Goal: Task Accomplishment & Management: Use online tool/utility

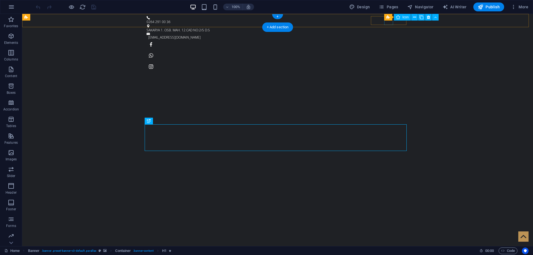
click at [389, 51] on figure at bounding box center [278, 55] width 262 height 9
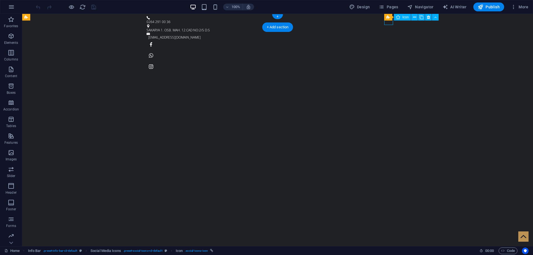
click at [389, 51] on figure at bounding box center [278, 55] width 262 height 9
select select "xMidYMid"
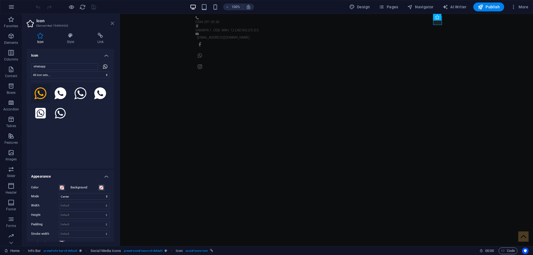
click at [113, 24] on icon at bounding box center [112, 23] width 3 height 4
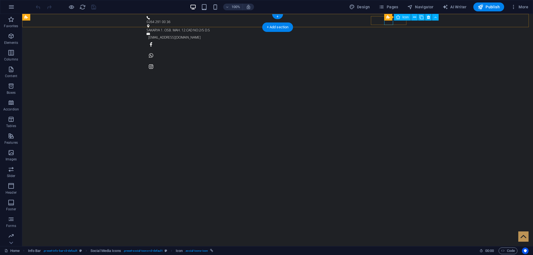
click at [390, 51] on figure at bounding box center [278, 55] width 262 height 9
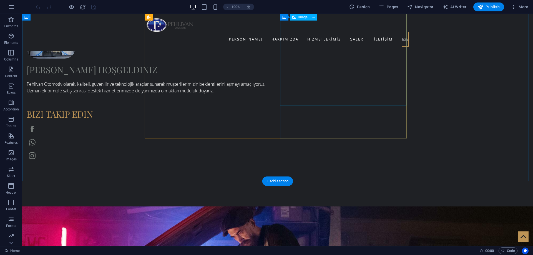
scroll to position [434, 0]
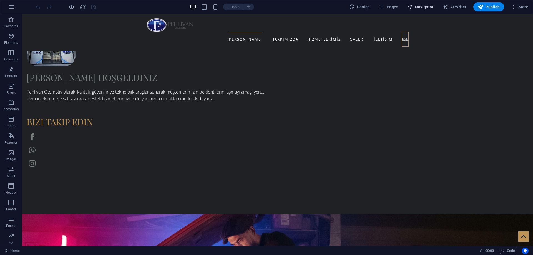
click at [422, 8] on span "Navigator" at bounding box center [420, 7] width 26 height 6
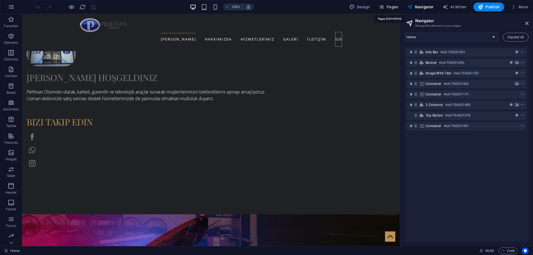
click at [394, 7] on span "Pages" at bounding box center [388, 7] width 19 height 6
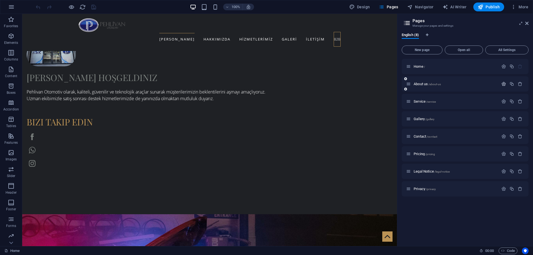
click at [502, 83] on icon "button" at bounding box center [503, 84] width 5 height 5
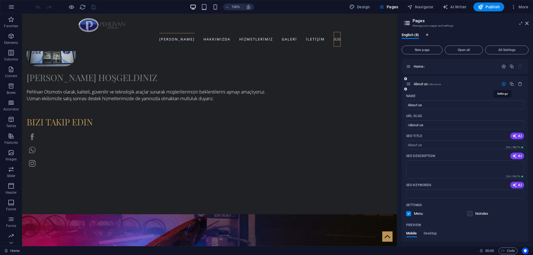
click at [502, 83] on icon "button" at bounding box center [503, 84] width 5 height 5
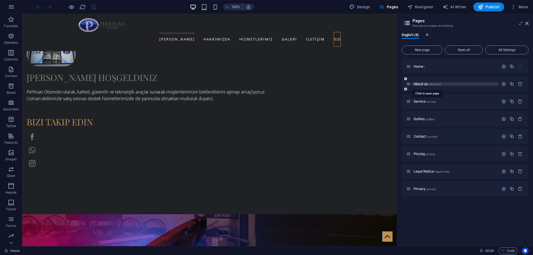
click at [426, 84] on span "About us /about-us" at bounding box center [427, 84] width 27 height 4
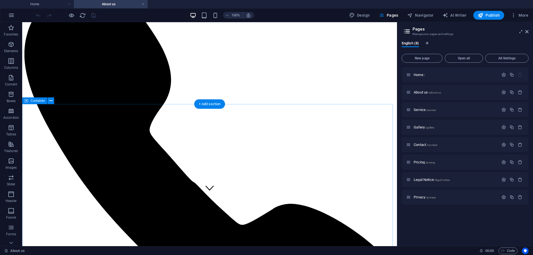
scroll to position [0, 0]
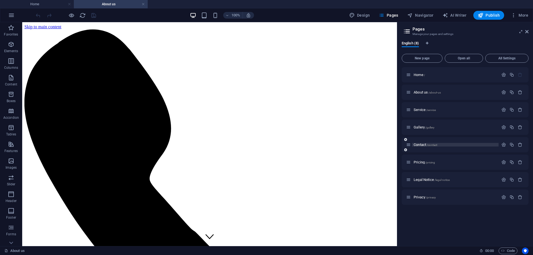
click at [419, 143] on span "Contact /contact" at bounding box center [426, 145] width 24 height 4
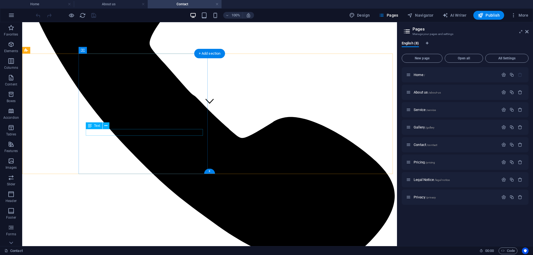
scroll to position [176, 0]
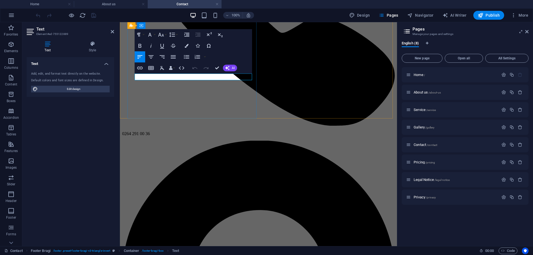
drag, startPoint x: 172, startPoint y: 77, endPoint x: 138, endPoint y: 77, distance: 34.4
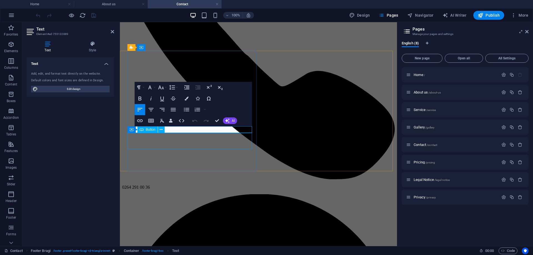
scroll to position [121, 0]
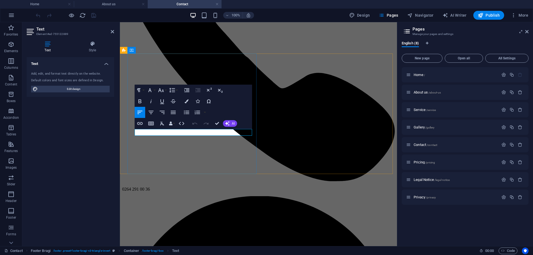
drag, startPoint x: 174, startPoint y: 132, endPoint x: 139, endPoint y: 131, distance: 34.2
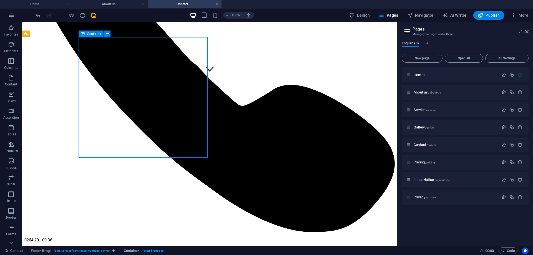
scroll to position [176, 0]
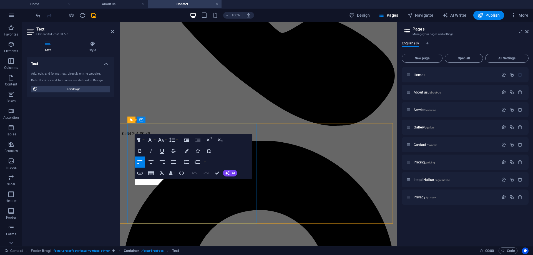
drag, startPoint x: 169, startPoint y: 182, endPoint x: 138, endPoint y: 181, distance: 31.1
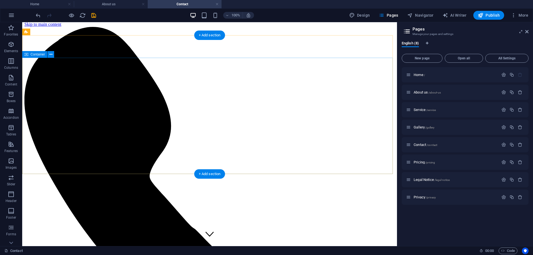
scroll to position [0, 0]
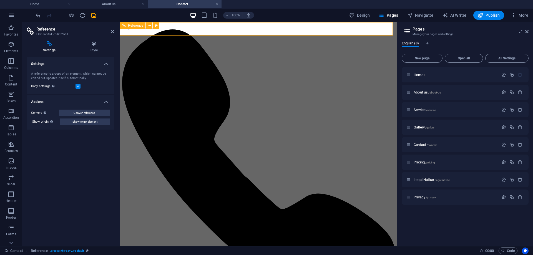
click at [420, 13] on span "Navigator" at bounding box center [420, 15] width 26 height 6
select select "14643079-en"
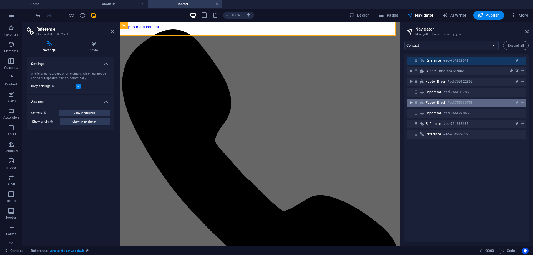
click at [412, 102] on icon "toggle-expand" at bounding box center [411, 103] width 6 height 6
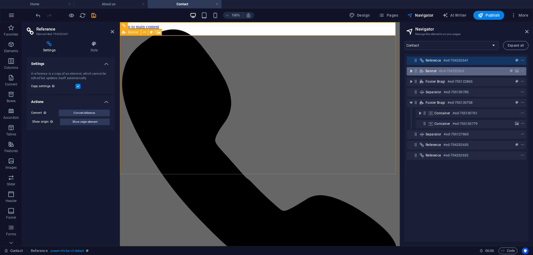
click at [413, 71] on icon "toggle-expand" at bounding box center [411, 71] width 6 height 6
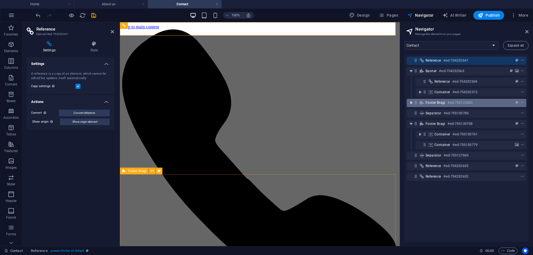
click at [411, 104] on icon "toggle-expand" at bounding box center [411, 103] width 6 height 6
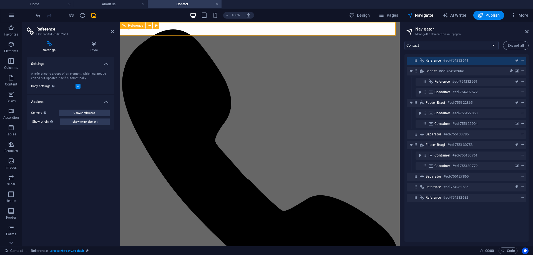
click at [106, 61] on h4 "Settings" at bounding box center [70, 62] width 87 height 10
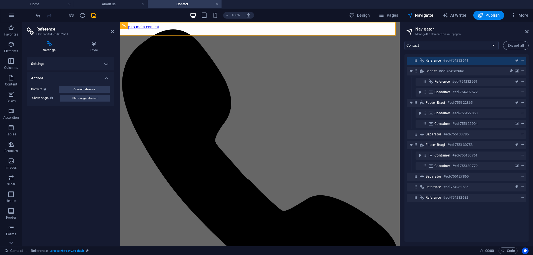
click at [108, 78] on h4 "Actions" at bounding box center [70, 77] width 87 height 10
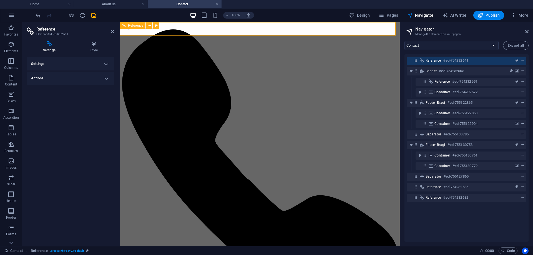
click at [111, 31] on icon at bounding box center [112, 31] width 3 height 4
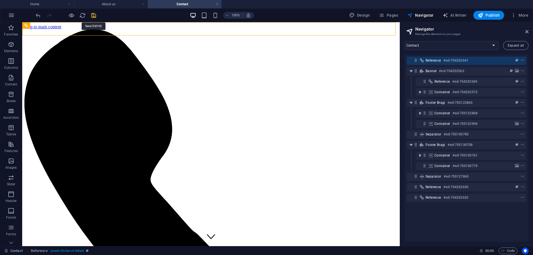
click at [94, 15] on icon "save" at bounding box center [94, 15] width 6 height 6
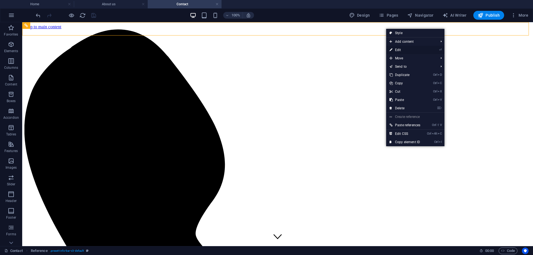
click at [403, 47] on link "⏎ Edit" at bounding box center [404, 50] width 37 height 8
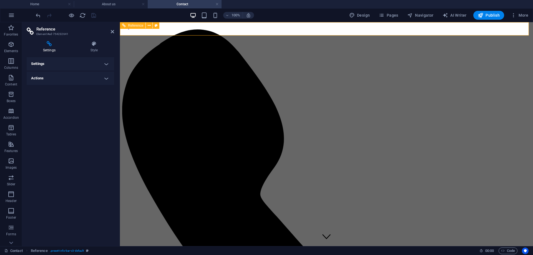
click at [108, 76] on h4 "Actions" at bounding box center [70, 78] width 87 height 13
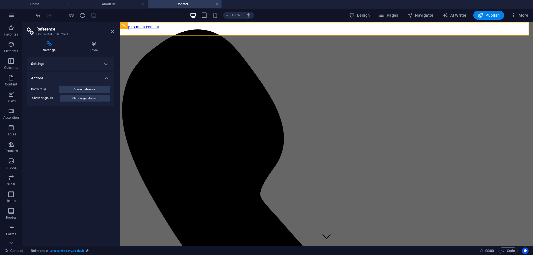
click at [108, 76] on h4 "Actions" at bounding box center [70, 77] width 87 height 10
click at [105, 65] on h4 "Settings" at bounding box center [70, 63] width 87 height 13
click at [105, 65] on h4 "Settings" at bounding box center [70, 62] width 87 height 10
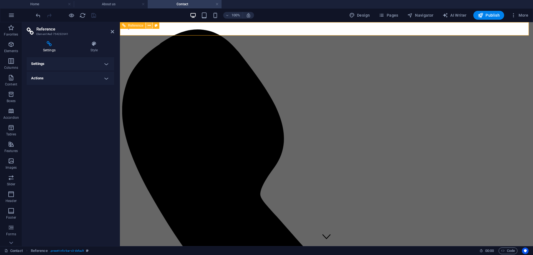
click at [148, 26] on icon at bounding box center [149, 26] width 3 height 6
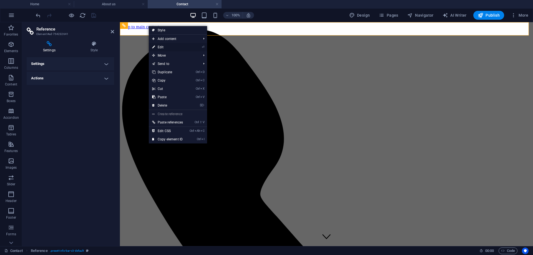
click at [177, 46] on link "⏎ Edit" at bounding box center [167, 47] width 37 height 8
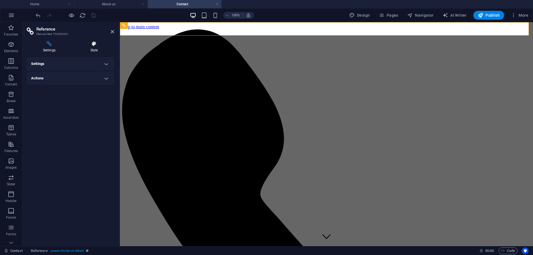
click at [96, 46] on icon at bounding box center [94, 44] width 40 height 6
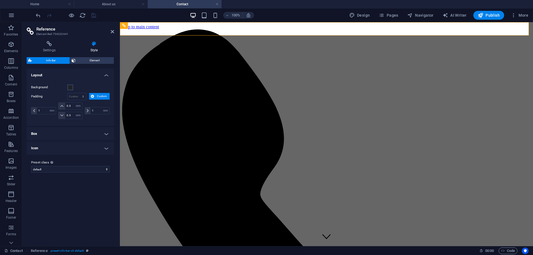
click at [85, 131] on h4 "Box" at bounding box center [70, 133] width 87 height 13
click at [103, 130] on h4 "Box" at bounding box center [70, 132] width 87 height 10
click at [104, 152] on h4 "Icon" at bounding box center [70, 148] width 87 height 13
click at [104, 152] on div "Icon color Icon width 12 px rem % vh vw Gap 0.4 px rem % vh vw" at bounding box center [71, 170] width 90 height 37
click at [106, 147] on h4 "Icon" at bounding box center [70, 147] width 87 height 10
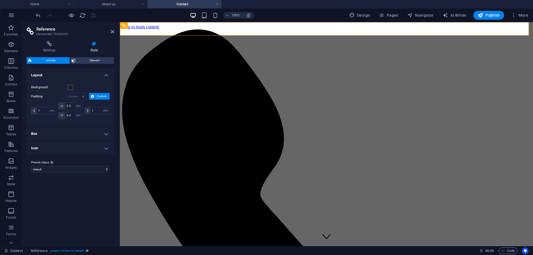
click at [105, 73] on h4 "Layout" at bounding box center [70, 74] width 87 height 10
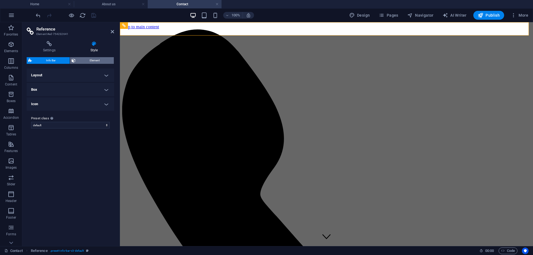
click at [99, 62] on span "Element" at bounding box center [94, 60] width 35 height 7
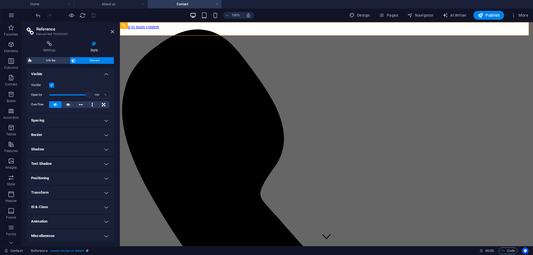
scroll to position [2, 0]
click at [104, 162] on h4 "Text Shadow" at bounding box center [70, 162] width 87 height 13
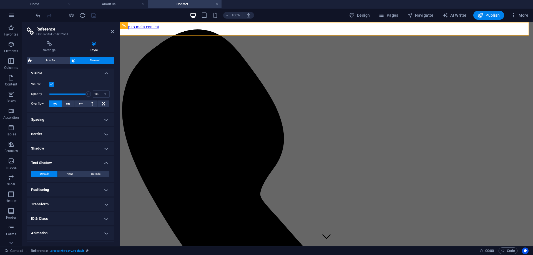
click at [104, 162] on h4 "Text Shadow" at bounding box center [70, 161] width 87 height 10
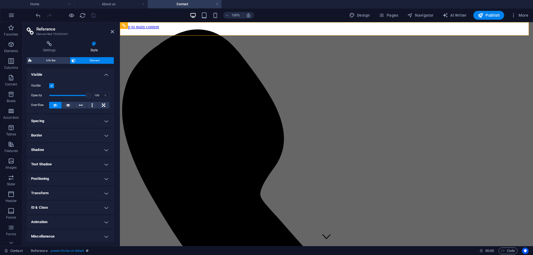
scroll to position [0, 0]
click at [46, 46] on icon at bounding box center [49, 44] width 45 height 6
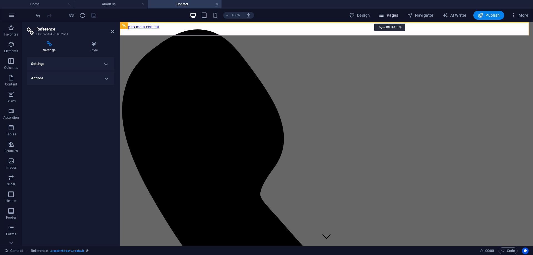
click at [394, 16] on span "Pages" at bounding box center [388, 15] width 19 height 6
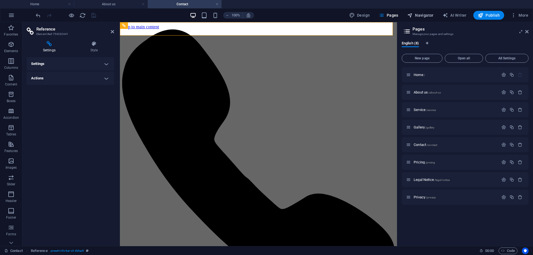
click at [422, 14] on span "Navigator" at bounding box center [420, 15] width 26 height 6
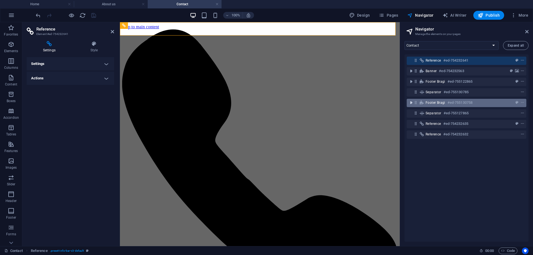
click at [410, 103] on icon "toggle-expand" at bounding box center [411, 103] width 6 height 6
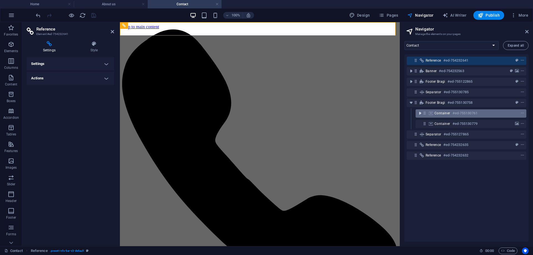
click at [419, 114] on icon "toggle-expand" at bounding box center [420, 114] width 6 height 6
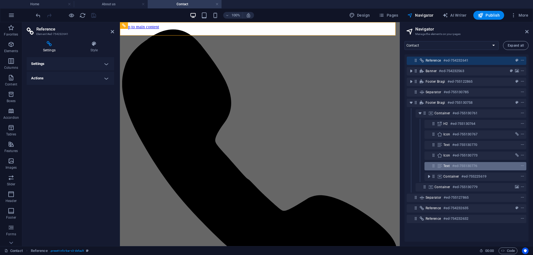
click at [450, 167] on span "Text" at bounding box center [446, 166] width 7 height 4
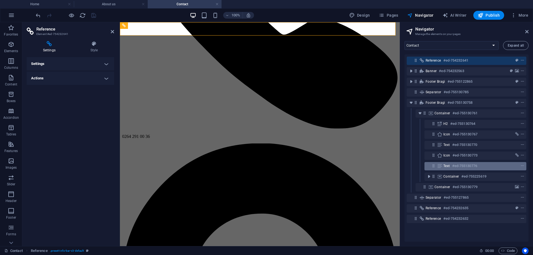
click at [450, 167] on span "Text" at bounding box center [446, 166] width 7 height 4
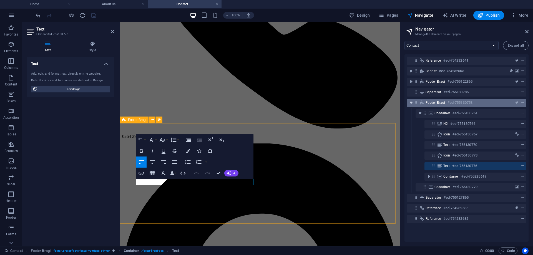
click at [412, 103] on icon "toggle-expand" at bounding box center [411, 103] width 6 height 6
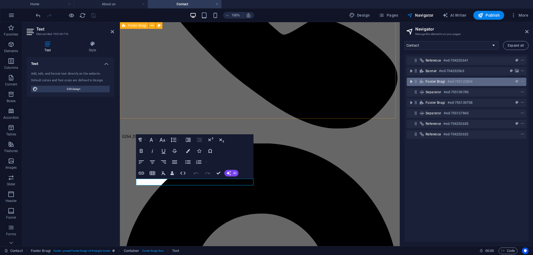
click at [412, 82] on icon "toggle-expand" at bounding box center [411, 82] width 6 height 6
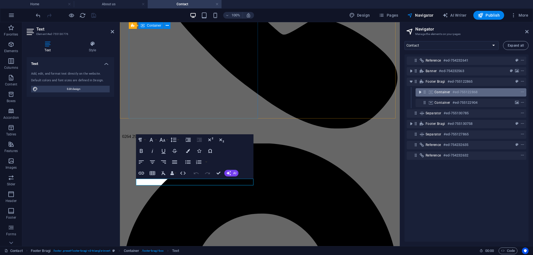
click at [421, 90] on icon "toggle-expand" at bounding box center [420, 92] width 6 height 6
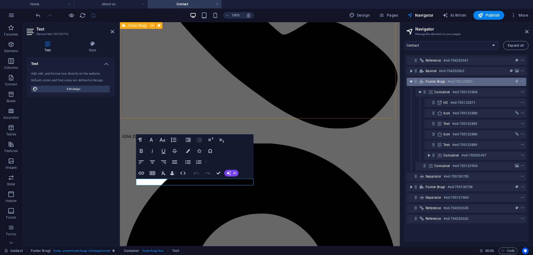
click at [412, 82] on icon "toggle-expand" at bounding box center [411, 82] width 6 height 6
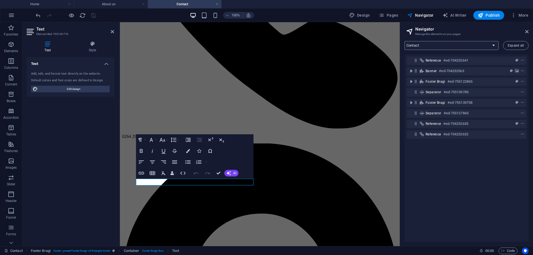
click at [470, 44] on select "Home About us Service Gallery Contact Pricing Legal Notice Privacy" at bounding box center [452, 45] width 94 height 9
click at [405, 41] on select "Home About us Service Gallery Contact Pricing Legal Notice Privacy" at bounding box center [452, 45] width 94 height 9
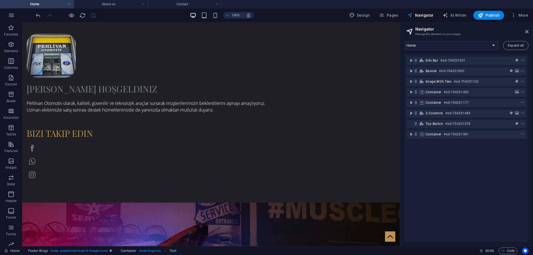
scroll to position [0, 0]
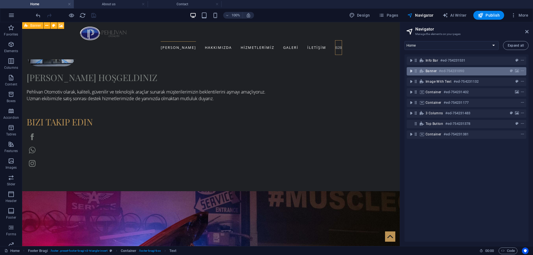
click at [413, 69] on icon "toggle-expand" at bounding box center [411, 71] width 6 height 6
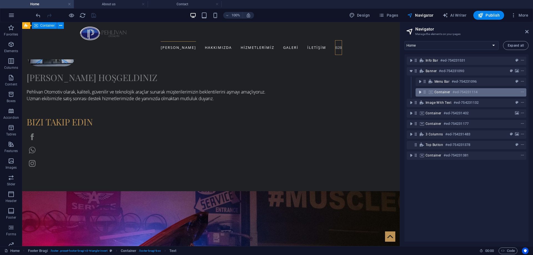
click at [419, 92] on icon "toggle-expand" at bounding box center [420, 92] width 6 height 6
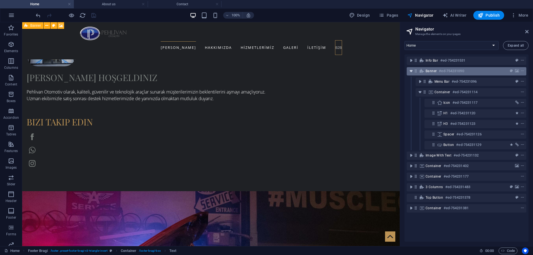
click at [412, 71] on icon "toggle-expand" at bounding box center [411, 71] width 6 height 6
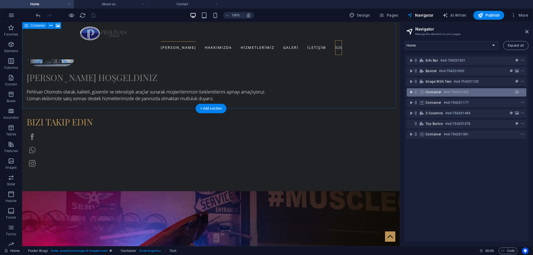
click at [409, 91] on icon "toggle-expand" at bounding box center [411, 92] width 6 height 6
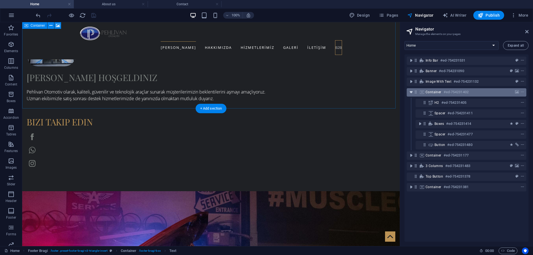
click at [412, 93] on icon "toggle-expand" at bounding box center [411, 92] width 6 height 6
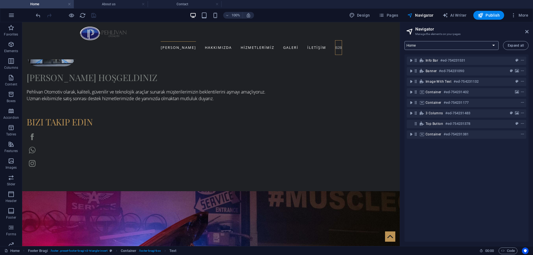
click at [436, 49] on select "Home About us Service Gallery Contact Pricing Legal Notice Privacy" at bounding box center [452, 45] width 94 height 9
click at [436, 46] on select "Home About us Service Gallery Contact Pricing Legal Notice Privacy" at bounding box center [452, 45] width 94 height 9
click at [405, 41] on select "Home About us Service Gallery Contact Pricing Legal Notice Privacy" at bounding box center [452, 45] width 94 height 9
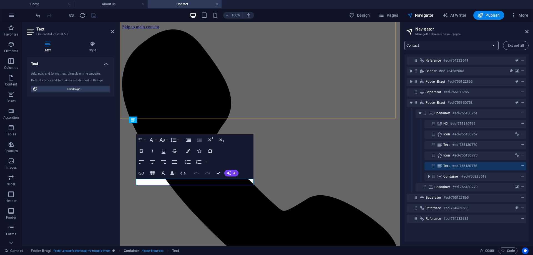
scroll to position [176, 0]
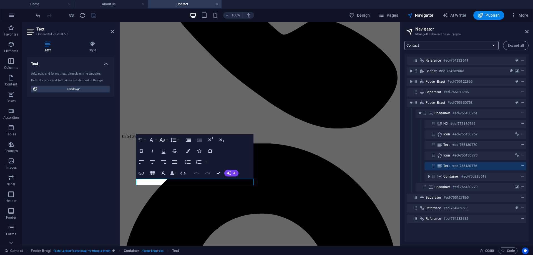
click at [425, 48] on select "Home About us Service Gallery Contact Pricing Legal Notice Privacy" at bounding box center [452, 45] width 94 height 9
select select "14643064-en"
click at [405, 41] on select "Home About us Service Gallery Contact Pricing Legal Notice Privacy" at bounding box center [452, 45] width 94 height 9
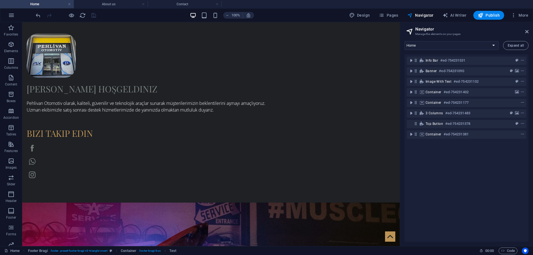
scroll to position [0, 0]
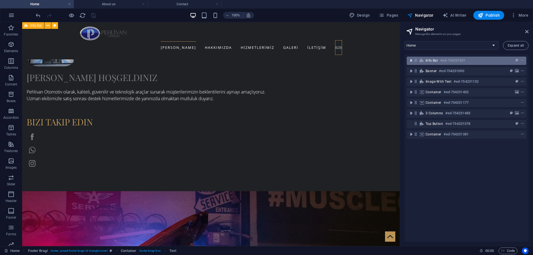
click at [411, 61] on icon "toggle-expand" at bounding box center [411, 61] width 6 height 6
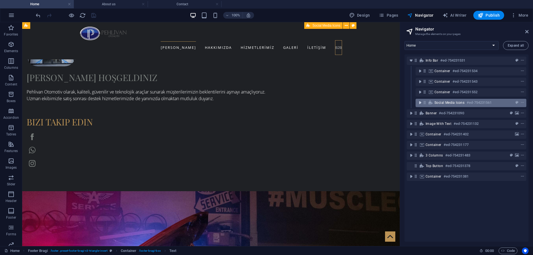
click at [420, 102] on icon "toggle-expand" at bounding box center [420, 103] width 6 height 6
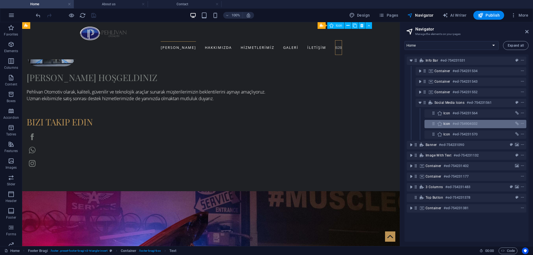
click at [445, 125] on span "Icon" at bounding box center [446, 124] width 7 height 4
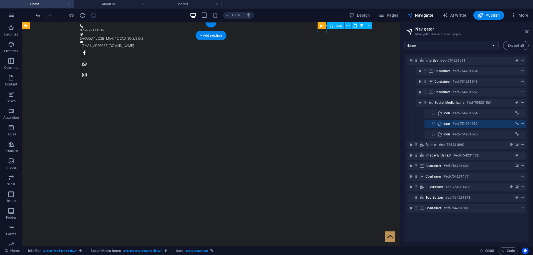
click at [445, 125] on span "Icon" at bounding box center [446, 124] width 7 height 4
select select "xMidYMid"
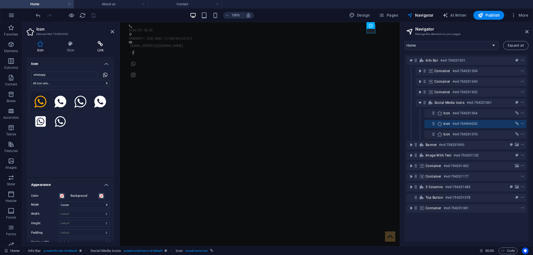
click at [96, 47] on h4 "Link" at bounding box center [100, 47] width 27 height 12
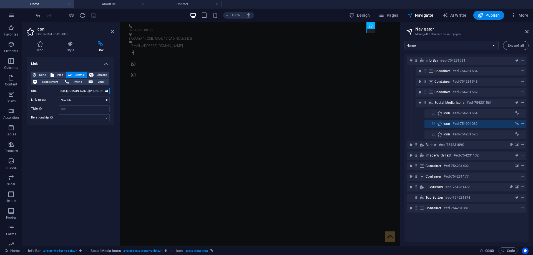
click at [80, 92] on input "https://api.whatsapp.com/send/?phone=905071918928" at bounding box center [84, 91] width 51 height 7
click at [116, 2] on h4 "About us" at bounding box center [111, 4] width 74 height 6
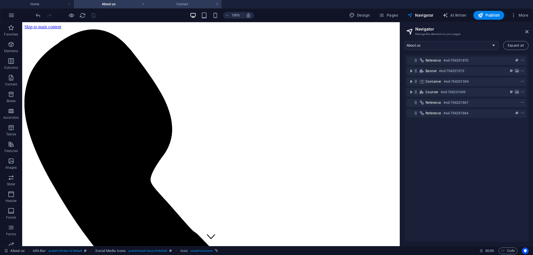
click at [168, 4] on h4 "Contact" at bounding box center [185, 4] width 74 height 6
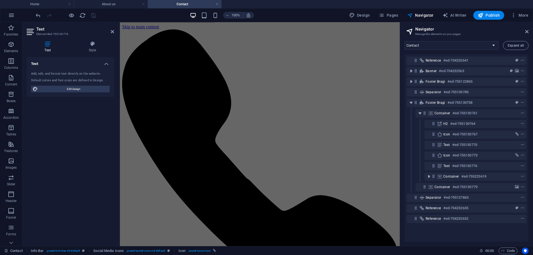
scroll to position [176, 0]
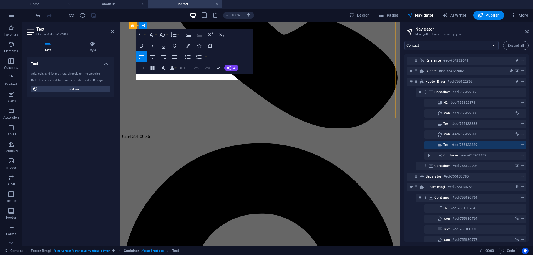
drag, startPoint x: 172, startPoint y: 76, endPoint x: 136, endPoint y: 76, distance: 36.1
copy p "0 542 275 24 36"
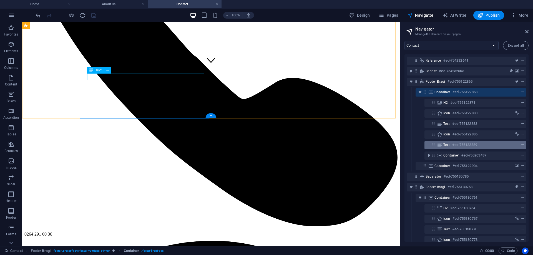
click at [450, 146] on span "Text" at bounding box center [446, 145] width 7 height 4
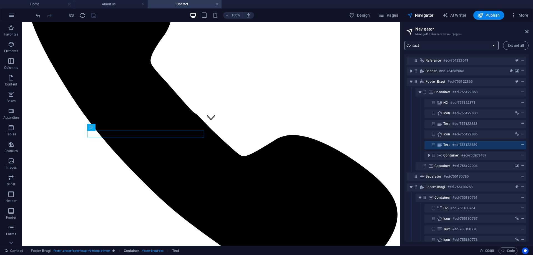
click at [446, 47] on select "Home About us Service Gallery Contact Pricing Legal Notice Privacy" at bounding box center [452, 45] width 94 height 9
select select "14643064-en"
click at [405, 41] on select "Home About us Service Gallery Contact Pricing Legal Notice Privacy" at bounding box center [452, 45] width 94 height 9
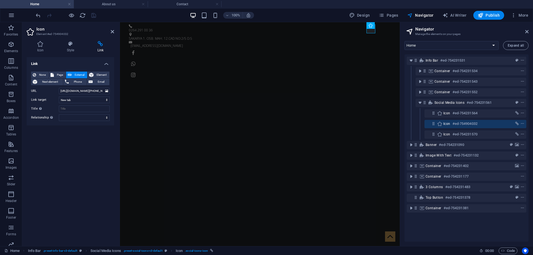
scroll to position [0, 0]
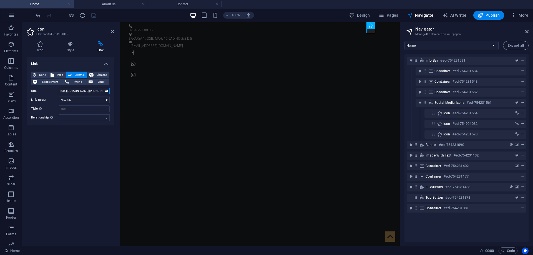
click at [80, 94] on input "https://api.whatsapp.com/send/?phone=905071918928" at bounding box center [84, 91] width 51 height 7
paste input "422752436"
drag, startPoint x: 88, startPoint y: 92, endPoint x: 21, endPoint y: 95, distance: 67.3
click at [21, 95] on section "Favorites Elements Columns Content Boxes Accordion Tables Features Images Slide…" at bounding box center [200, 134] width 400 height 224
type input "https://api.whatsapp.com/send/?phone=905422752436"
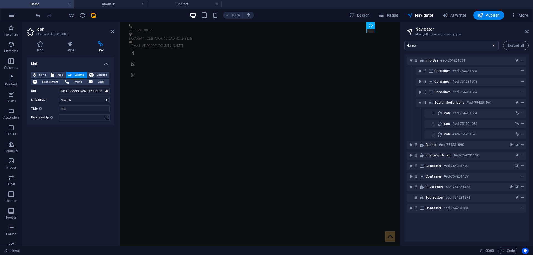
click at [81, 131] on div "Link None Page External Element Next element Phone Email Page Home About us Ser…" at bounding box center [70, 149] width 87 height 185
drag, startPoint x: 95, startPoint y: 15, endPoint x: 77, endPoint y: 6, distance: 20.7
click at [95, 15] on icon "save" at bounding box center [94, 15] width 6 height 6
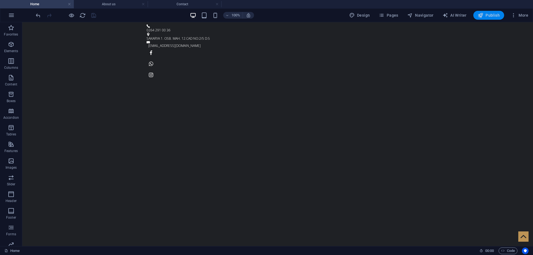
click at [494, 14] on span "Publish" at bounding box center [489, 15] width 22 height 6
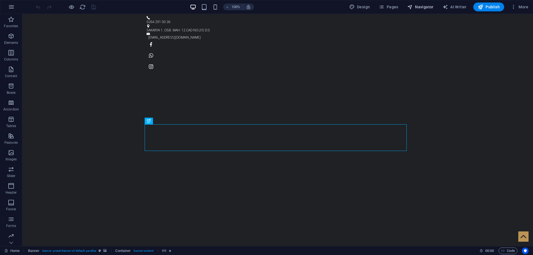
click at [422, 7] on span "Navigator" at bounding box center [420, 7] width 26 height 6
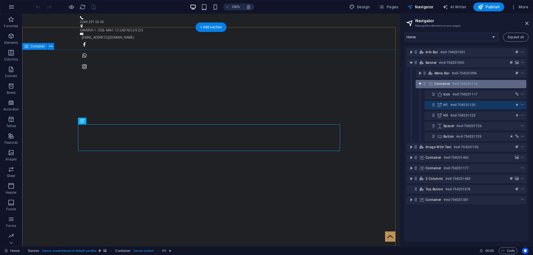
click at [420, 83] on icon "toggle-expand" at bounding box center [420, 84] width 6 height 6
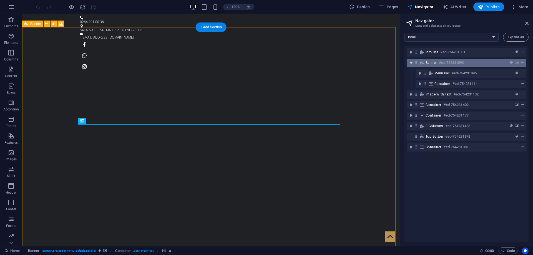
click at [411, 62] on icon "toggle-expand" at bounding box center [411, 63] width 6 height 6
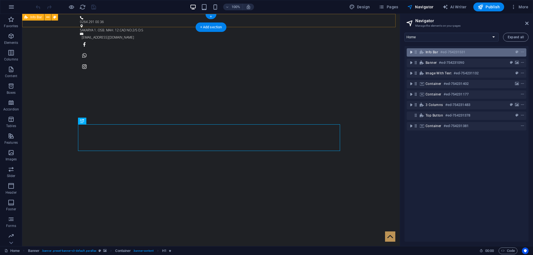
click at [410, 52] on icon "toggle-expand" at bounding box center [411, 52] width 6 height 6
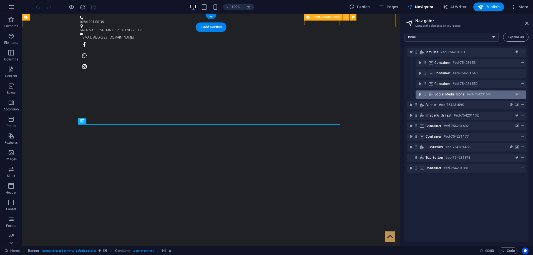
click at [420, 94] on icon "toggle-expand" at bounding box center [420, 95] width 6 height 6
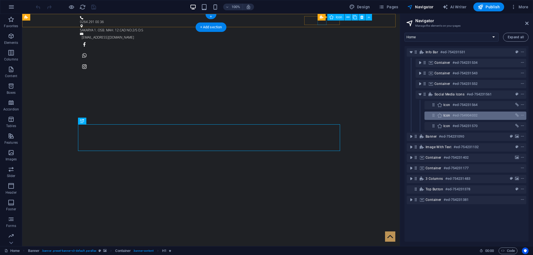
click at [445, 113] on div "Icon #ed-754904032" at bounding box center [470, 115] width 55 height 7
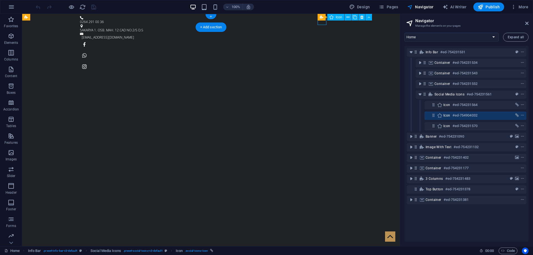
click at [445, 113] on div "Icon #ed-754904032" at bounding box center [470, 115] width 55 height 7
select select "xMidYMid"
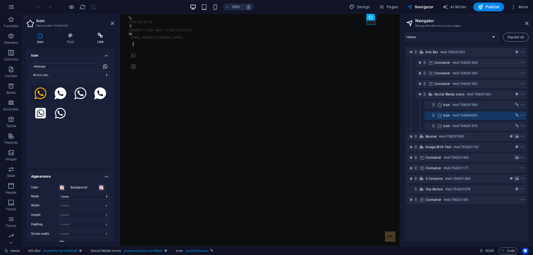
click at [102, 38] on icon at bounding box center [100, 36] width 27 height 6
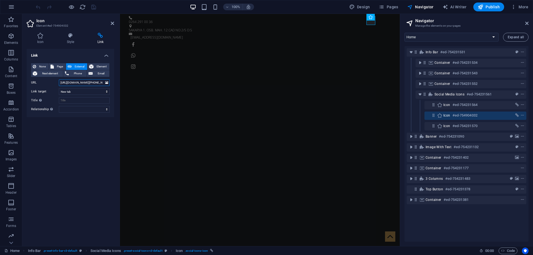
scroll to position [0, 27]
drag, startPoint x: 195, startPoint y: 96, endPoint x: 139, endPoint y: 82, distance: 57.7
click at [82, 140] on div "Link None Page External Element Next element Phone Email Page Home About us Ser…" at bounding box center [70, 145] width 87 height 193
click at [94, 6] on div at bounding box center [66, 6] width 62 height 9
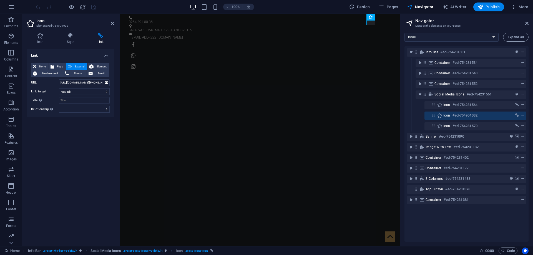
click at [94, 6] on div at bounding box center [66, 6] width 62 height 9
click at [485, 5] on span "Publish" at bounding box center [489, 7] width 22 height 6
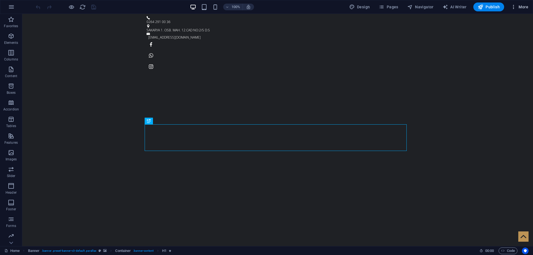
click at [519, 6] on span "More" at bounding box center [519, 7] width 17 height 6
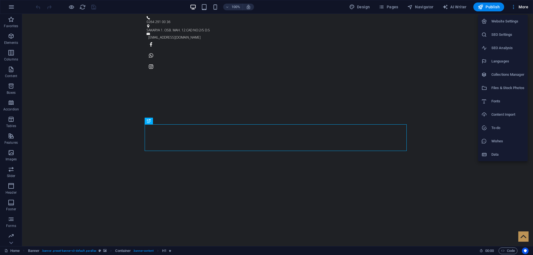
click at [519, 6] on div at bounding box center [266, 127] width 533 height 255
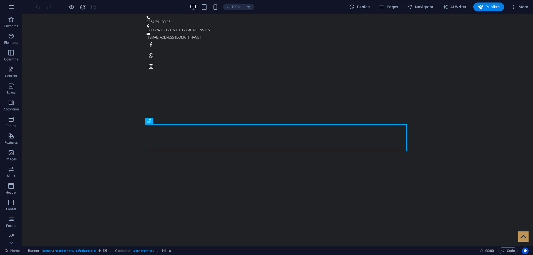
click at [81, 7] on icon "reload" at bounding box center [82, 7] width 6 height 6
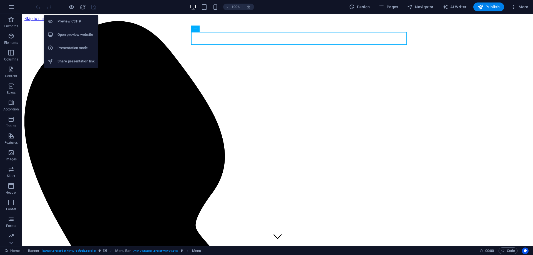
click at [72, 21] on h6 "Preview Ctrl+P" at bounding box center [75, 21] width 37 height 7
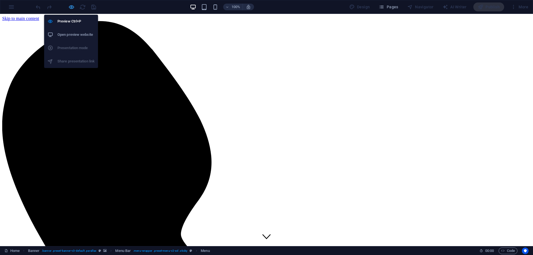
click at [71, 7] on icon "button" at bounding box center [71, 7] width 6 height 6
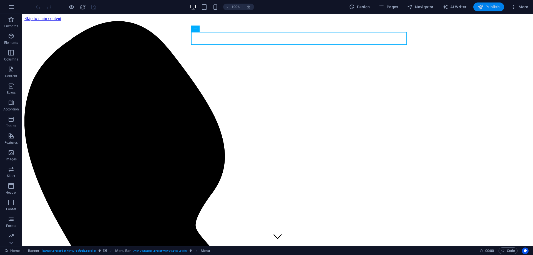
click at [492, 6] on span "Publish" at bounding box center [489, 7] width 22 height 6
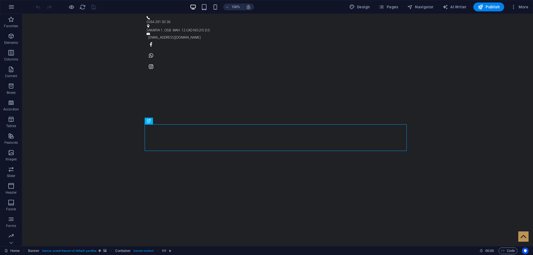
drag, startPoint x: 516, startPoint y: 21, endPoint x: 521, endPoint y: 63, distance: 42.5
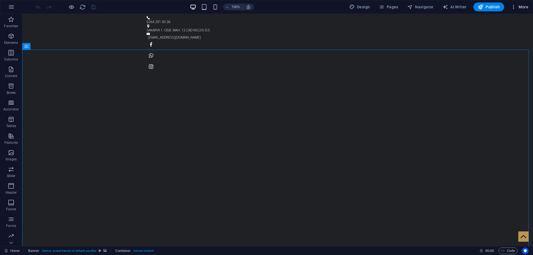
click at [520, 8] on span "More" at bounding box center [519, 7] width 17 height 6
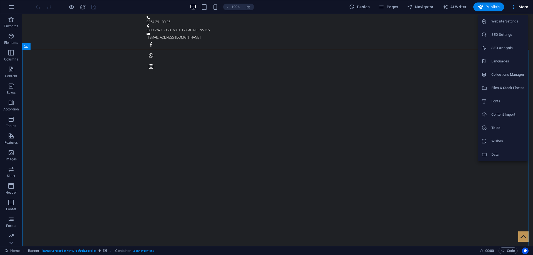
click at [520, 8] on div at bounding box center [266, 127] width 533 height 255
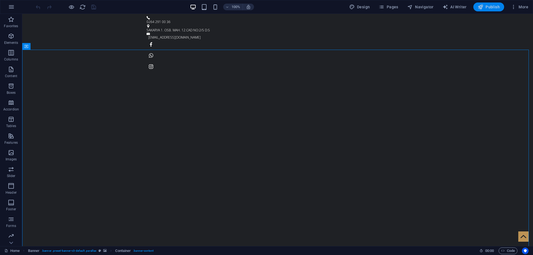
click at [496, 4] on button "Publish" at bounding box center [488, 6] width 31 height 9
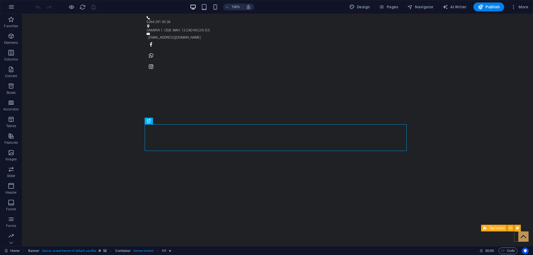
click at [519, 234] on figure at bounding box center [523, 237] width 10 height 10
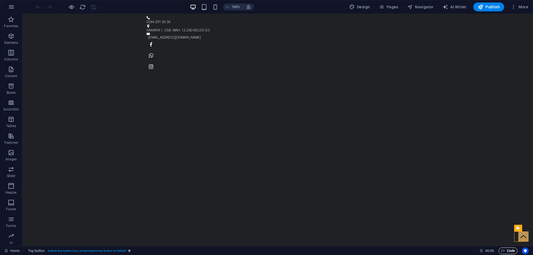
click at [510, 252] on span "Code" at bounding box center [508, 251] width 14 height 7
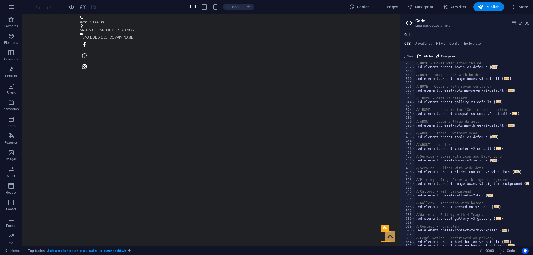
scroll to position [153, 0]
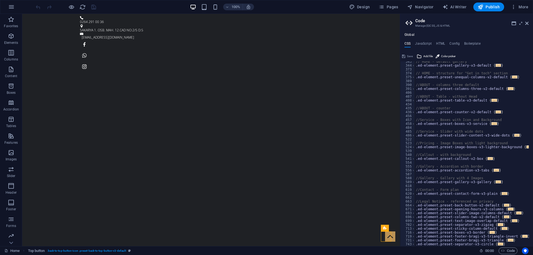
click at [439, 41] on div "Global CSS JavaScript HTML Config Boilerplate // 343 344 373 374 375 389 390 39…" at bounding box center [466, 140] width 133 height 214
click at [440, 43] on h4 "HTML" at bounding box center [440, 45] width 9 height 6
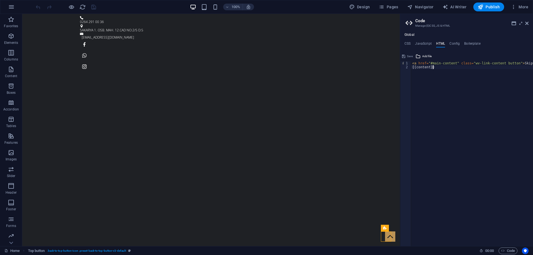
scroll to position [0, 28]
drag, startPoint x: 445, startPoint y: 66, endPoint x: 561, endPoint y: 65, distance: 116.6
click at [533, 65] on html "pehlivanoto.com Home Favorites Elements Columns Content Boxes Accordion Tables …" at bounding box center [266, 127] width 533 height 255
type textarea "<a href="#main-content" class="wv-link-content button">Skip to main content</a>…"
click at [450, 44] on h4 "Config" at bounding box center [455, 45] width 10 height 6
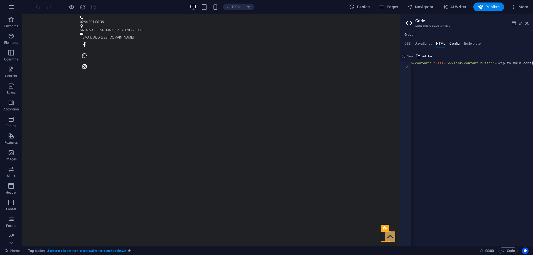
type textarea "$color-background: #1f2125;"
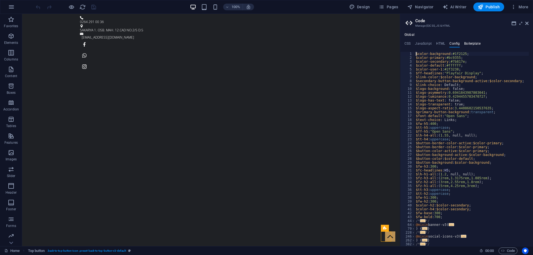
click at [468, 44] on h4 "Boilerplate" at bounding box center [472, 45] width 16 height 6
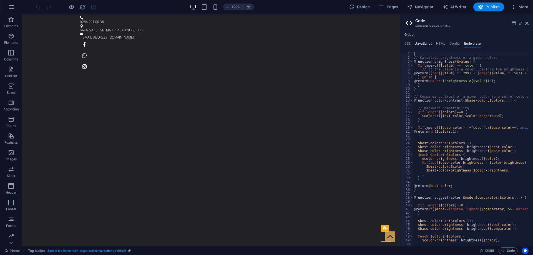
click at [426, 42] on h4 "JavaScript" at bounding box center [423, 45] width 16 height 6
type textarea "/* JS for preset "Back to top button V3" */"
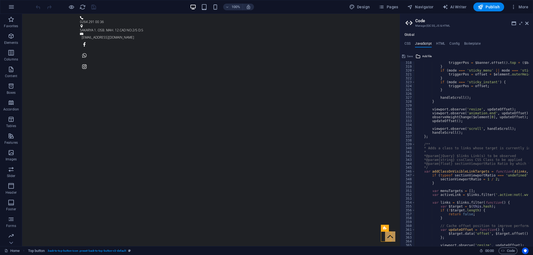
scroll to position [1366, 0]
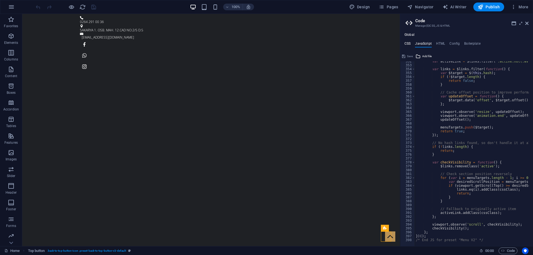
click at [405, 44] on h4 "CSS" at bounding box center [408, 45] width 6 height 6
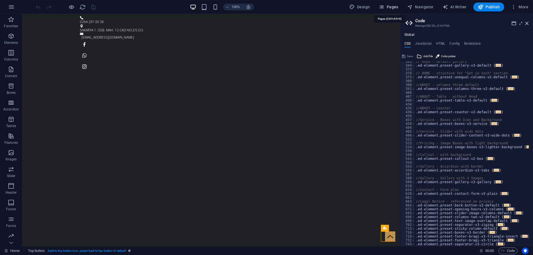
click at [397, 5] on span "Pages" at bounding box center [388, 7] width 19 height 6
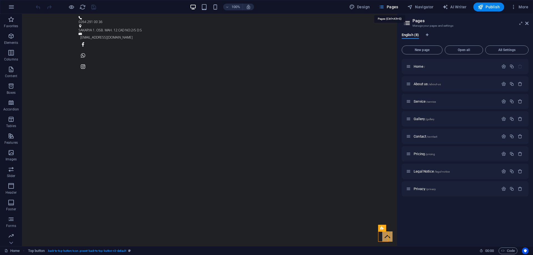
click at [397, 5] on span "Pages" at bounding box center [388, 7] width 19 height 6
click at [365, 5] on span "Design" at bounding box center [359, 7] width 21 height 6
select select "ease-in-out"
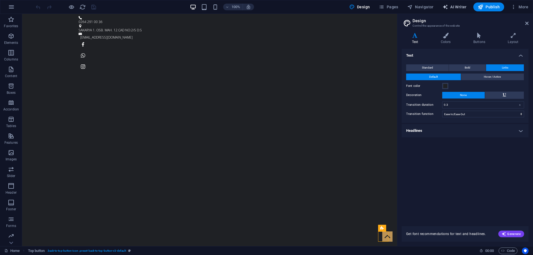
click at [451, 7] on span "AI Writer" at bounding box center [455, 7] width 24 height 6
select select "English"
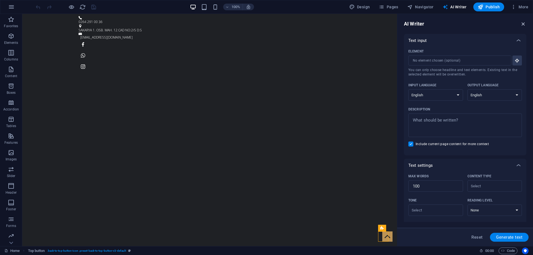
drag, startPoint x: 524, startPoint y: 24, endPoint x: 501, endPoint y: 10, distance: 26.4
click at [524, 24] on icon "button" at bounding box center [523, 24] width 6 height 6
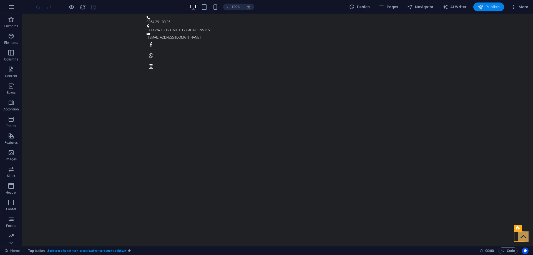
click at [487, 8] on span "Publish" at bounding box center [489, 7] width 22 height 6
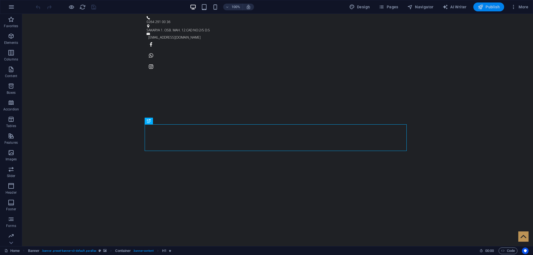
click at [494, 5] on span "Publish" at bounding box center [489, 7] width 22 height 6
click at [490, 7] on span "Publish" at bounding box center [489, 7] width 22 height 6
